Goal: Task Accomplishment & Management: Manage account settings

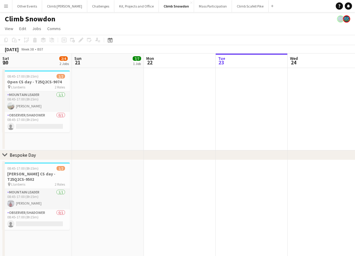
scroll to position [0, 144]
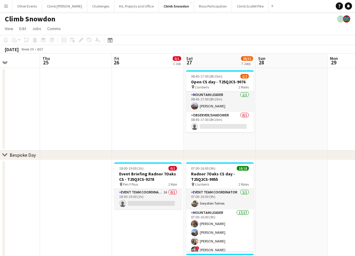
drag, startPoint x: 309, startPoint y: 128, endPoint x: 149, endPoint y: 156, distance: 162.8
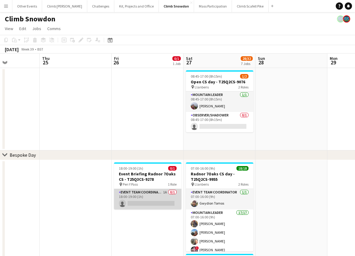
click at [169, 193] on app-card-role "Event Team Coordinator 1A 0/1 18:00-19:00 (1h) single-neutral-actions" at bounding box center [147, 199] width 67 height 20
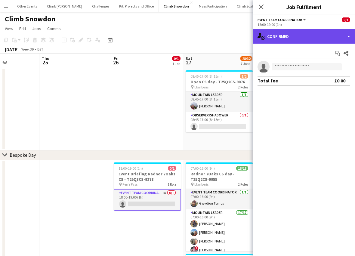
click at [314, 39] on div "single-neutral-actions-check-2 Confirmed" at bounding box center [304, 36] width 102 height 14
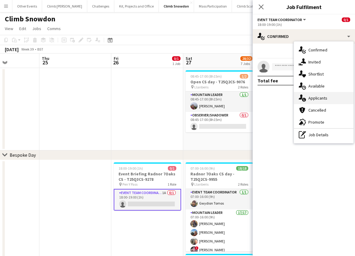
click at [326, 97] on span "Applicants" at bounding box center [317, 97] width 19 height 5
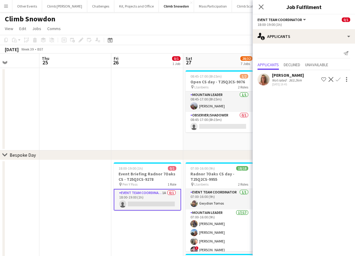
click at [146, 199] on app-card-role "Event Team Coordinator 1A 0/1 18:00-19:00 (1h) single-neutral-actions" at bounding box center [147, 200] width 67 height 22
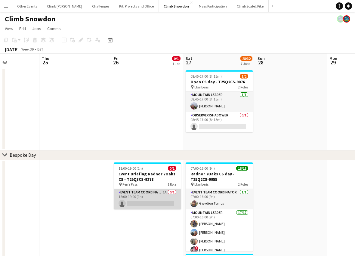
click at [162, 196] on app-card-role "Event Team Coordinator 1A 0/1 18:00-19:00 (1h) single-neutral-actions" at bounding box center [147, 199] width 67 height 20
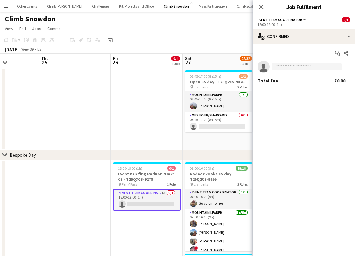
click at [298, 64] on input at bounding box center [307, 66] width 70 height 7
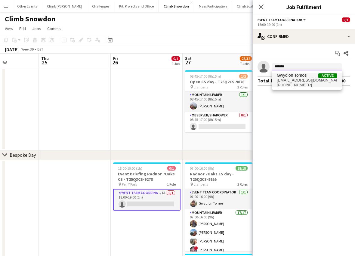
type input "*******"
click at [294, 79] on span "[EMAIL_ADDRESS][DOMAIN_NAME]" at bounding box center [307, 80] width 60 height 5
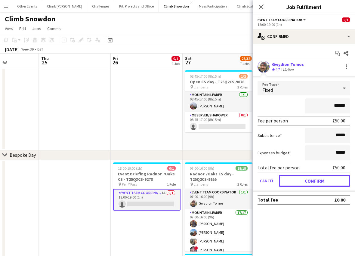
click at [315, 183] on button "Confirm" at bounding box center [314, 181] width 71 height 12
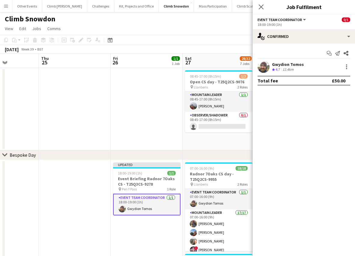
click at [155, 112] on app-date-cell at bounding box center [147, 109] width 72 height 82
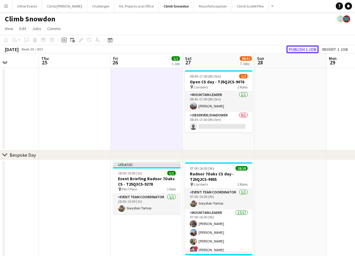
click at [307, 48] on button "Publish 1 job" at bounding box center [302, 49] width 32 height 8
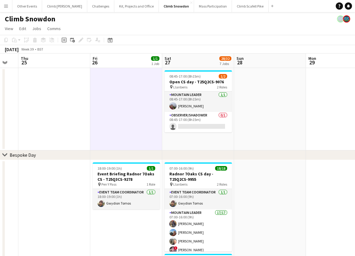
drag, startPoint x: 269, startPoint y: 208, endPoint x: 168, endPoint y: 218, distance: 102.2
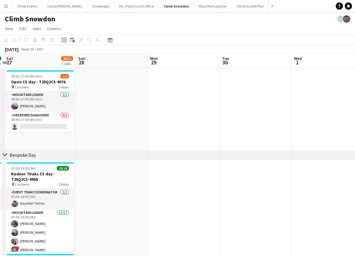
drag, startPoint x: 292, startPoint y: 194, endPoint x: 123, endPoint y: 215, distance: 170.4
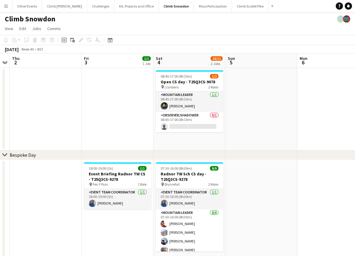
drag, startPoint x: 172, startPoint y: 228, endPoint x: 97, endPoint y: 232, distance: 75.6
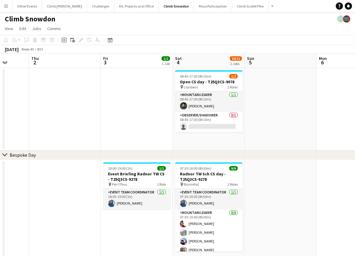
scroll to position [0, 184]
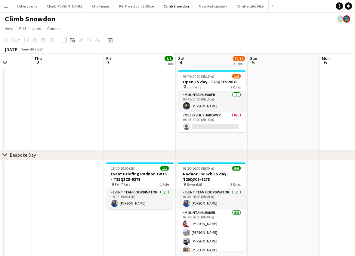
drag, startPoint x: 282, startPoint y: 197, endPoint x: 305, endPoint y: 193, distance: 23.5
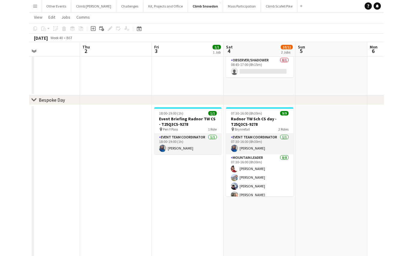
scroll to position [0, 164]
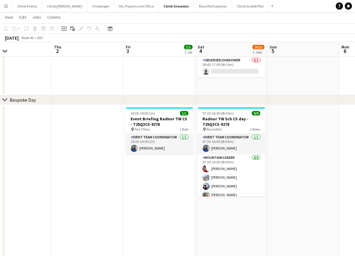
drag, startPoint x: 135, startPoint y: 203, endPoint x: 154, endPoint y: 202, distance: 19.3
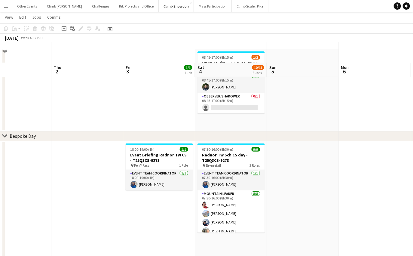
scroll to position [0, 0]
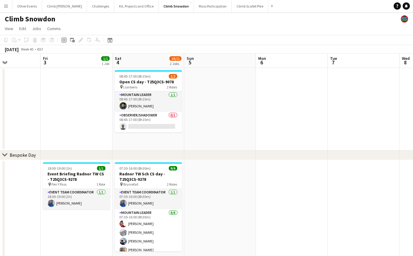
drag, startPoint x: 337, startPoint y: 126, endPoint x: 192, endPoint y: 139, distance: 145.3
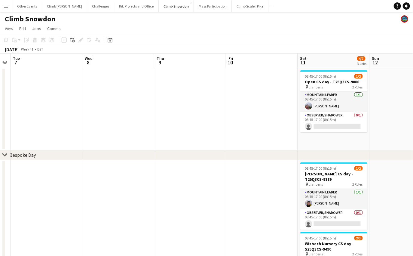
scroll to position [0, 239]
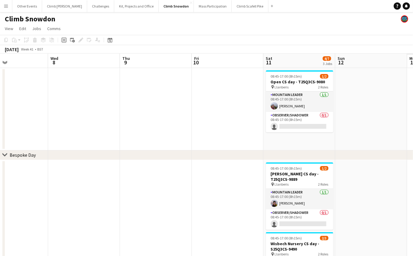
drag, startPoint x: 134, startPoint y: 140, endPoint x: 87, endPoint y: 145, distance: 47.8
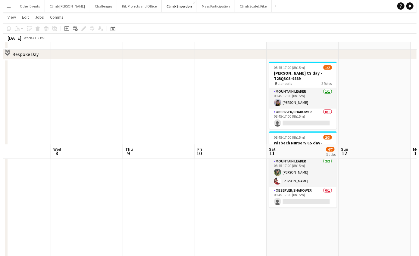
scroll to position [0, 0]
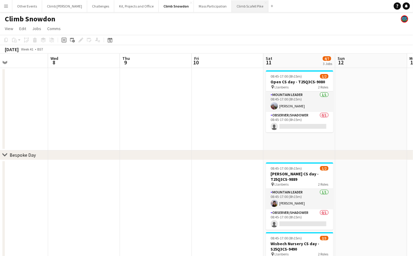
click at [235, 6] on button "Climb Scafell Pike Close" at bounding box center [250, 6] width 37 height 12
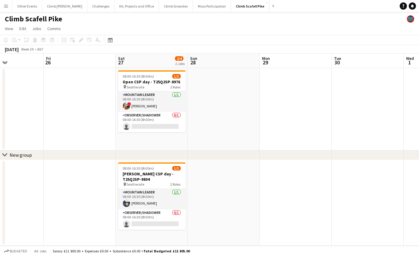
drag, startPoint x: 342, startPoint y: 145, endPoint x: 147, endPoint y: 149, distance: 194.4
click at [26, 163] on app-calendar-viewport "Mon 22 1/2 1 Job Tue 23 Wed 24 Thu 25 Fri 26 Sat 27 2/4 2 Jobs Sun 28 Mon 29 Tu…" at bounding box center [209, 150] width 419 height 192
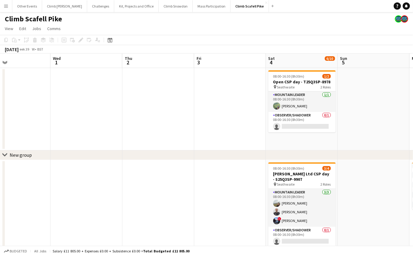
drag, startPoint x: 307, startPoint y: 121, endPoint x: 151, endPoint y: 123, distance: 156.5
click at [26, 135] on app-calendar-viewport "Sat 27 2/4 2 Jobs Sun 28 Mon 29 Tue 30 Wed 1 Thu 2 Fri 3 Sat 4 6/10 4 Jobs Sun …" at bounding box center [206, 227] width 413 height 347
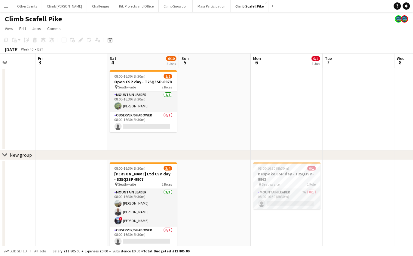
drag, startPoint x: 233, startPoint y: 122, endPoint x: 101, endPoint y: 136, distance: 132.6
click at [78, 140] on app-calendar-viewport "Mon 29 Tue 30 Wed 1 Thu 2 Fri 3 Sat 4 6/10 4 Jobs Sun 5 Mon 6 0/1 1 Job Tue 7 W…" at bounding box center [206, 227] width 413 height 347
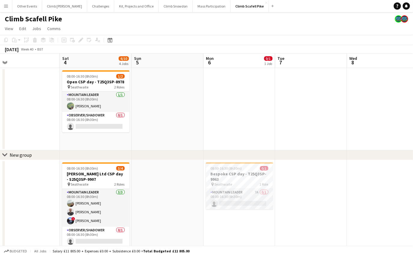
drag, startPoint x: 244, startPoint y: 119, endPoint x: 232, endPoint y: 115, distance: 12.1
click at [226, 119] on app-calendar-viewport "Tue 30 Wed 1 Thu 2 Fri 3 Sat 4 6/10 4 Jobs Sun 5 Mon 6 0/1 1 Job Tue 7 Wed 8 Th…" at bounding box center [206, 227] width 413 height 347
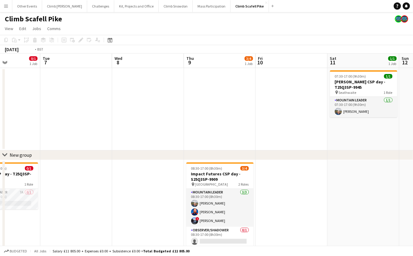
drag, startPoint x: 341, startPoint y: 130, endPoint x: 123, endPoint y: 147, distance: 218.2
click at [118, 148] on app-calendar-viewport "Fri 3 Sat 4 6/10 4 Jobs Sun 5 Mon 6 0/1 1 Job Tue 7 Wed 8 Thu 9 3/4 1 Job Fri 1…" at bounding box center [206, 227] width 413 height 347
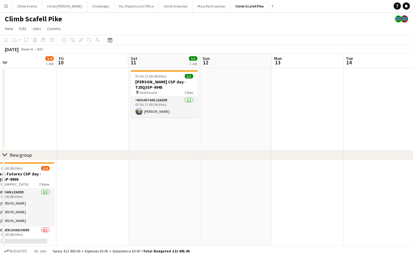
drag, startPoint x: 160, startPoint y: 144, endPoint x: 125, endPoint y: 145, distance: 35.2
click at [97, 149] on app-calendar-viewport "Mon 6 0/1 1 Job Tue 7 Wed 8 Thu 9 3/4 1 Job Fri 10 Sat 11 1/1 1 Job Sun 12 Mon …" at bounding box center [206, 227] width 413 height 347
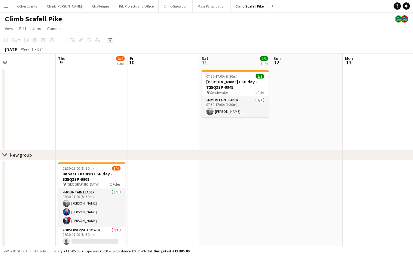
drag, startPoint x: 91, startPoint y: 141, endPoint x: 302, endPoint y: 127, distance: 212.0
click at [303, 127] on app-calendar-viewport "Mon 6 0/1 1 Job Tue 7 Wed 8 Thu 9 3/4 1 Job Fri 10 Sat 11 1/1 1 Job Sun 12 Mon …" at bounding box center [206, 227] width 413 height 347
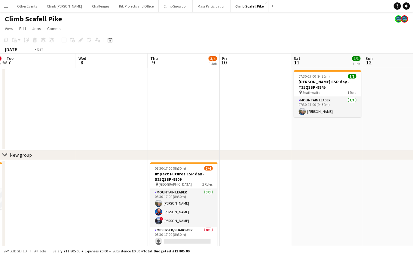
scroll to position [0, 179]
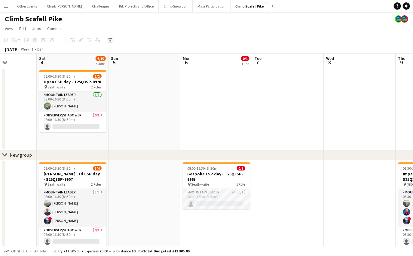
drag, startPoint x: 112, startPoint y: 122, endPoint x: 309, endPoint y: 120, distance: 196.5
click at [309, 120] on app-calendar-viewport "Wed 1 Thu 2 Fri 3 Sat 4 6/10 4 Jobs Sun 5 Mon 6 0/1 1 Job Tue 7 Wed 8 Thu 9 3/4…" at bounding box center [206, 227] width 413 height 347
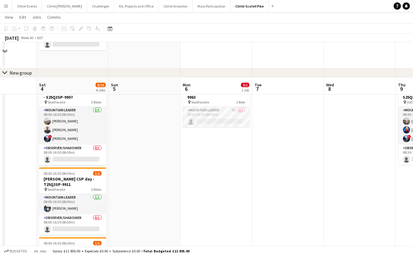
scroll to position [0, 0]
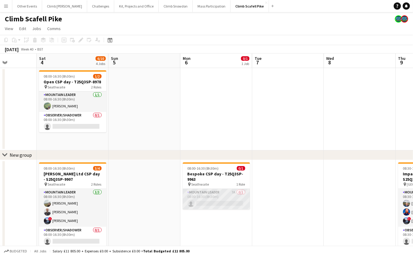
click at [223, 198] on app-card-role "Mountain Leader 7A 0/1 08:00-16:30 (8h30m) single-neutral-actions" at bounding box center [216, 199] width 67 height 20
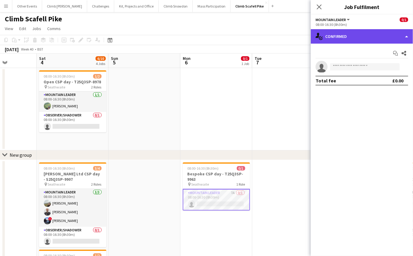
click at [349, 36] on div "single-neutral-actions-check-2 Confirmed" at bounding box center [362, 36] width 102 height 14
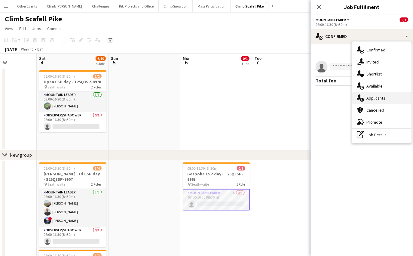
click at [355, 98] on span "Applicants" at bounding box center [376, 97] width 19 height 5
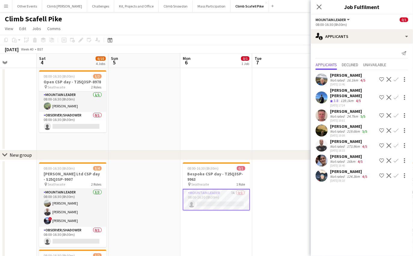
click at [355, 113] on app-icon "Confirm" at bounding box center [396, 115] width 5 height 5
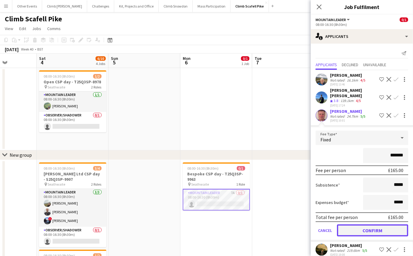
click at [355, 224] on button "Confirm" at bounding box center [372, 230] width 71 height 12
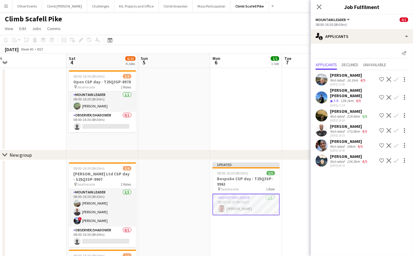
scroll to position [0, 130]
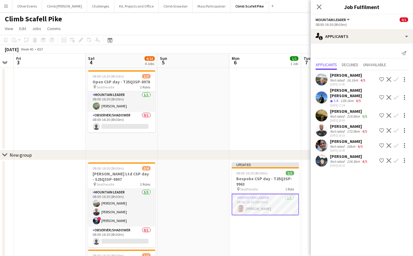
drag, startPoint x: 176, startPoint y: 231, endPoint x: 225, endPoint y: 229, distance: 49.1
click at [225, 229] on app-calendar-viewport "Wed 1 Thu 2 Fri 3 Sat 4 6/10 4 Jobs Sun 5 Mon 6 1/1 1 Job Tue 7 Wed 8 Thu 9 3/4…" at bounding box center [206, 227] width 413 height 347
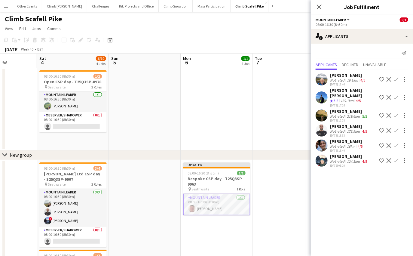
scroll to position [0, 183]
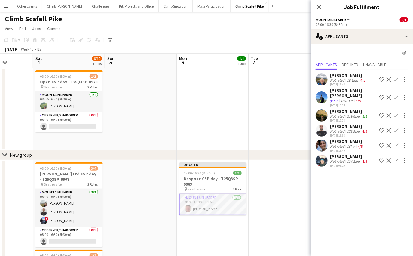
drag, startPoint x: 252, startPoint y: 125, endPoint x: 207, endPoint y: 129, distance: 45.6
click at [205, 128] on app-calendar-viewport "Wed 1 Thu 2 Fri 3 Sat 4 6/10 4 Jobs Sun 5 Mon 6 1/1 1 Job Tue 7 Wed 8 Thu 9 3/4…" at bounding box center [206, 227] width 413 height 347
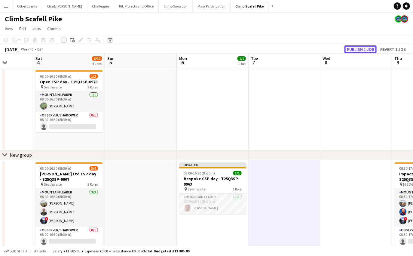
click at [355, 49] on button "Publish 1 job" at bounding box center [361, 49] width 32 height 8
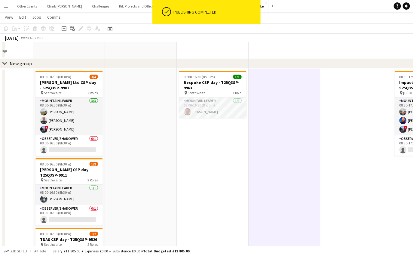
scroll to position [101, 0]
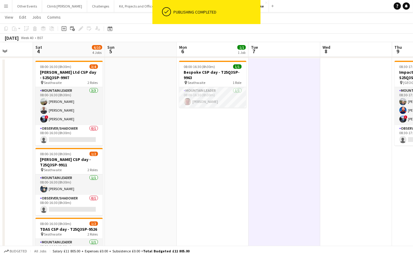
click at [348, 126] on app-date-cell at bounding box center [357, 178] width 72 height 240
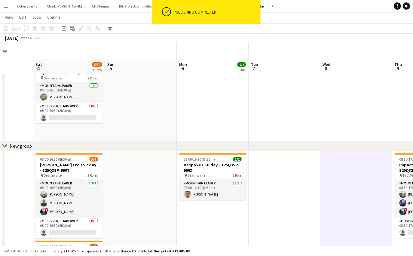
scroll to position [0, 0]
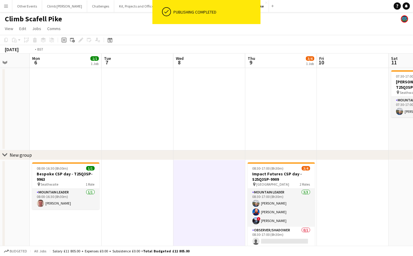
drag, startPoint x: 190, startPoint y: 102, endPoint x: 110, endPoint y: 107, distance: 80.5
click at [110, 107] on app-calendar-viewport "Fri 3 Sat 4 6/10 4 Jobs Sun 5 Mon 6 1/1 1 Job Tue 7 Wed 8 Thu 9 3/4 1 Job Fri 1…" at bounding box center [206, 227] width 413 height 347
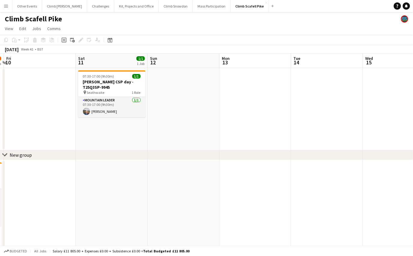
drag, startPoint x: 358, startPoint y: 130, endPoint x: 117, endPoint y: 137, distance: 241.4
click at [117, 137] on app-calendar-viewport "Tue 7 Wed 8 Thu 9 3/4 1 Job Fri 10 Sat 11 1/1 1 Job Sun 12 Mon 13 Tue 14 Wed 15…" at bounding box center [206, 227] width 413 height 347
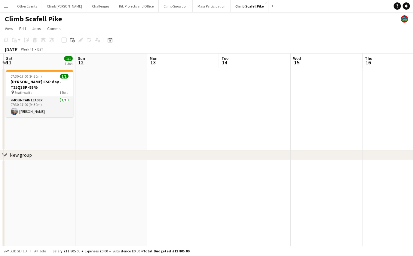
drag, startPoint x: 316, startPoint y: 120, endPoint x: 114, endPoint y: 145, distance: 204.1
click at [114, 145] on app-calendar-viewport "Wed 8 Thu 9 3/4 1 Job Fri 10 Sat 11 1/1 1 Job Sun 12 Mon 13 Tue 14 Wed 15 Thu 1…" at bounding box center [206, 227] width 413 height 347
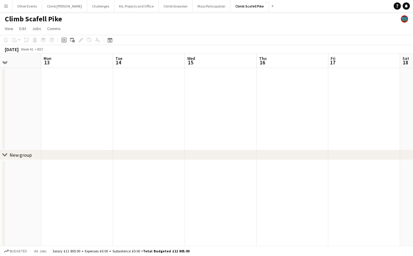
drag, startPoint x: 133, startPoint y: 118, endPoint x: 355, endPoint y: 103, distance: 222.5
click at [355, 105] on app-calendar-viewport "Fri 10 Sat 11 1/1 1 Job Sun 12 Mon 13 Tue 14 Wed 15 Thu 16 Fri 17 Sat 18 Sun 19…" at bounding box center [206, 227] width 413 height 347
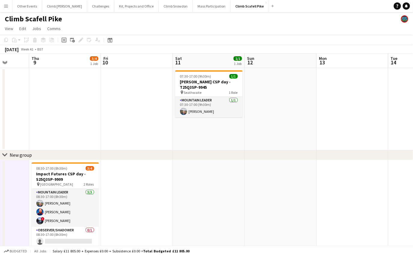
click at [246, 116] on app-calendar-viewport "Tue 7 Wed 8 Thu 9 3/4 1 Job Fri 10 Sat 11 1/1 1 Job Sun 12 Mon 13 Tue 14 Wed 15…" at bounding box center [206, 227] width 413 height 347
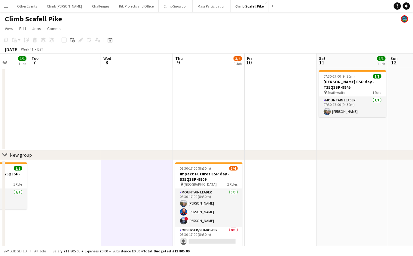
scroll to position [0, 163]
